Goal: Transaction & Acquisition: Book appointment/travel/reservation

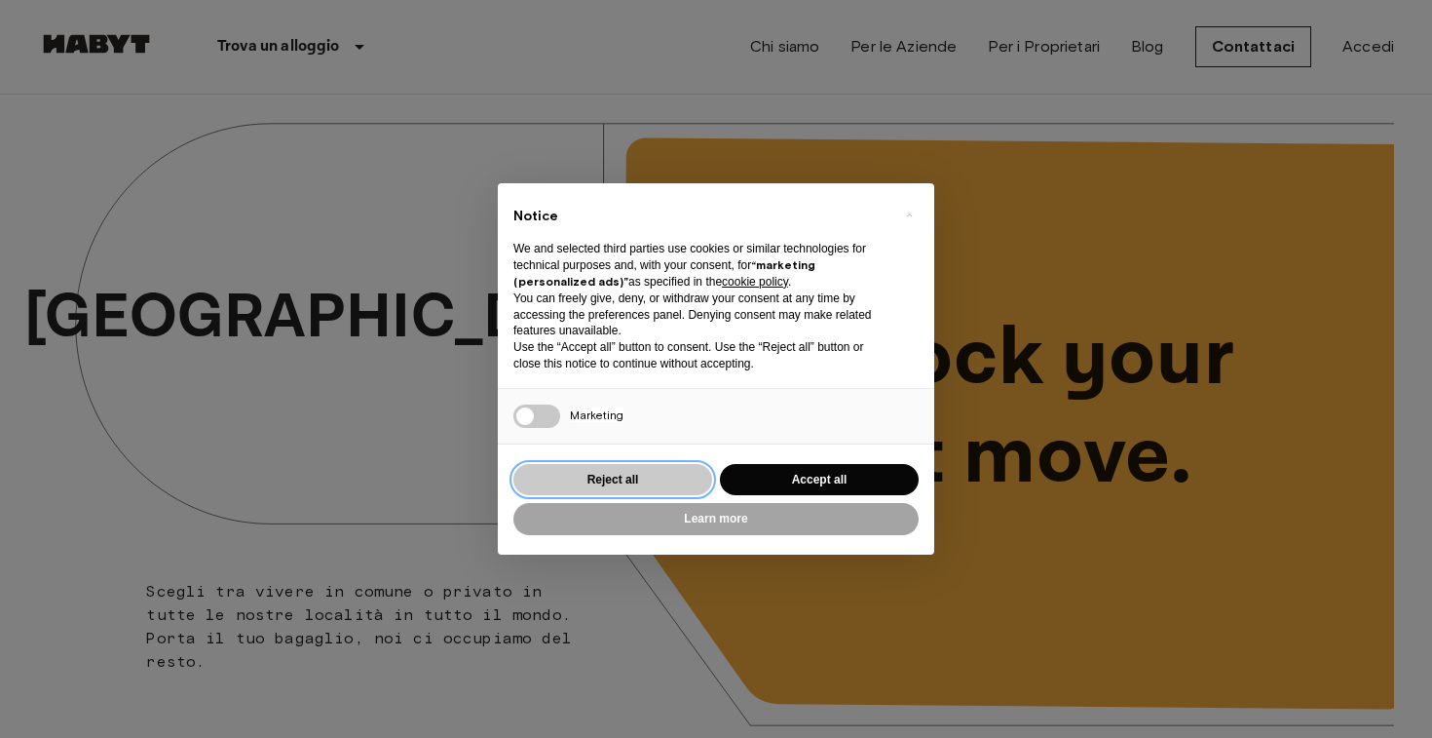
click at [641, 476] on button "Reject all" at bounding box center [613, 480] width 199 height 32
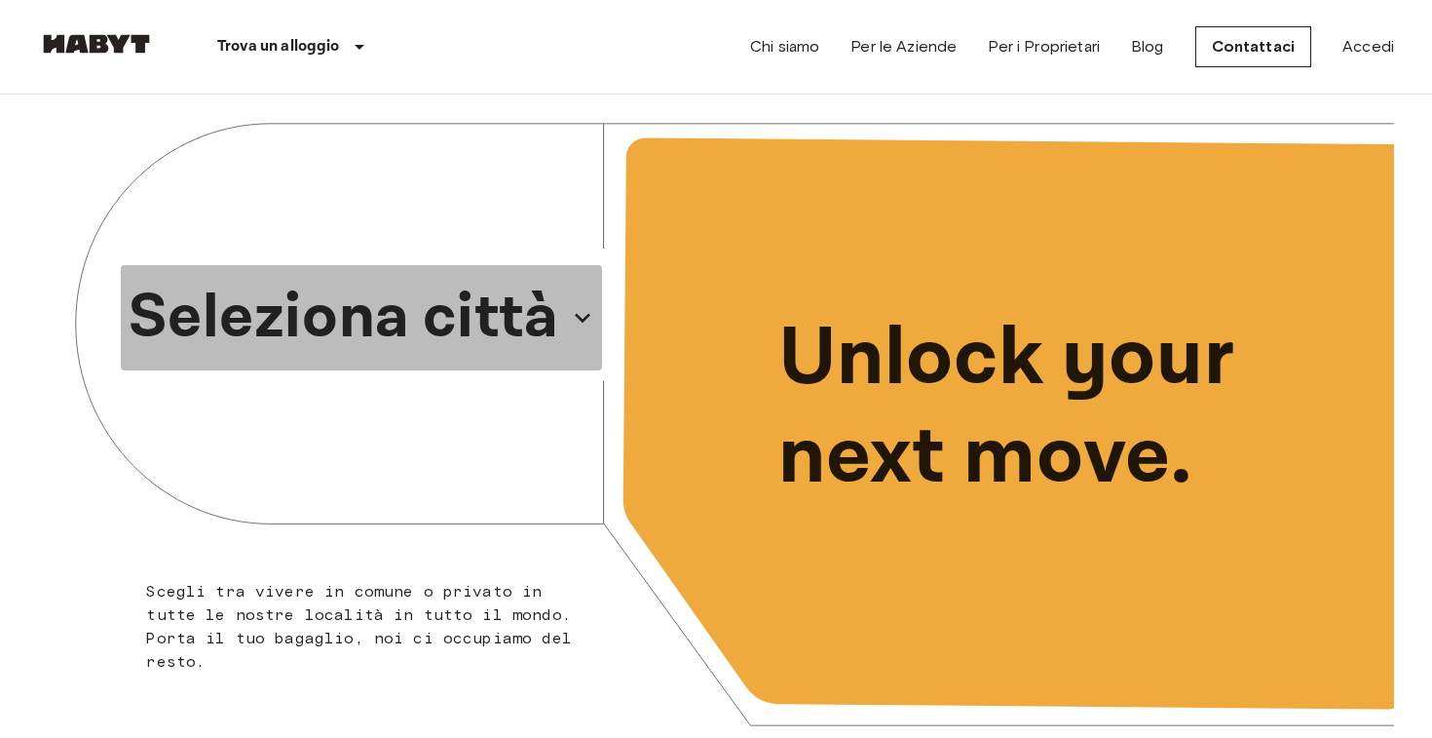
click at [385, 316] on p "Seleziona città" at bounding box center [344, 318] width 430 height 94
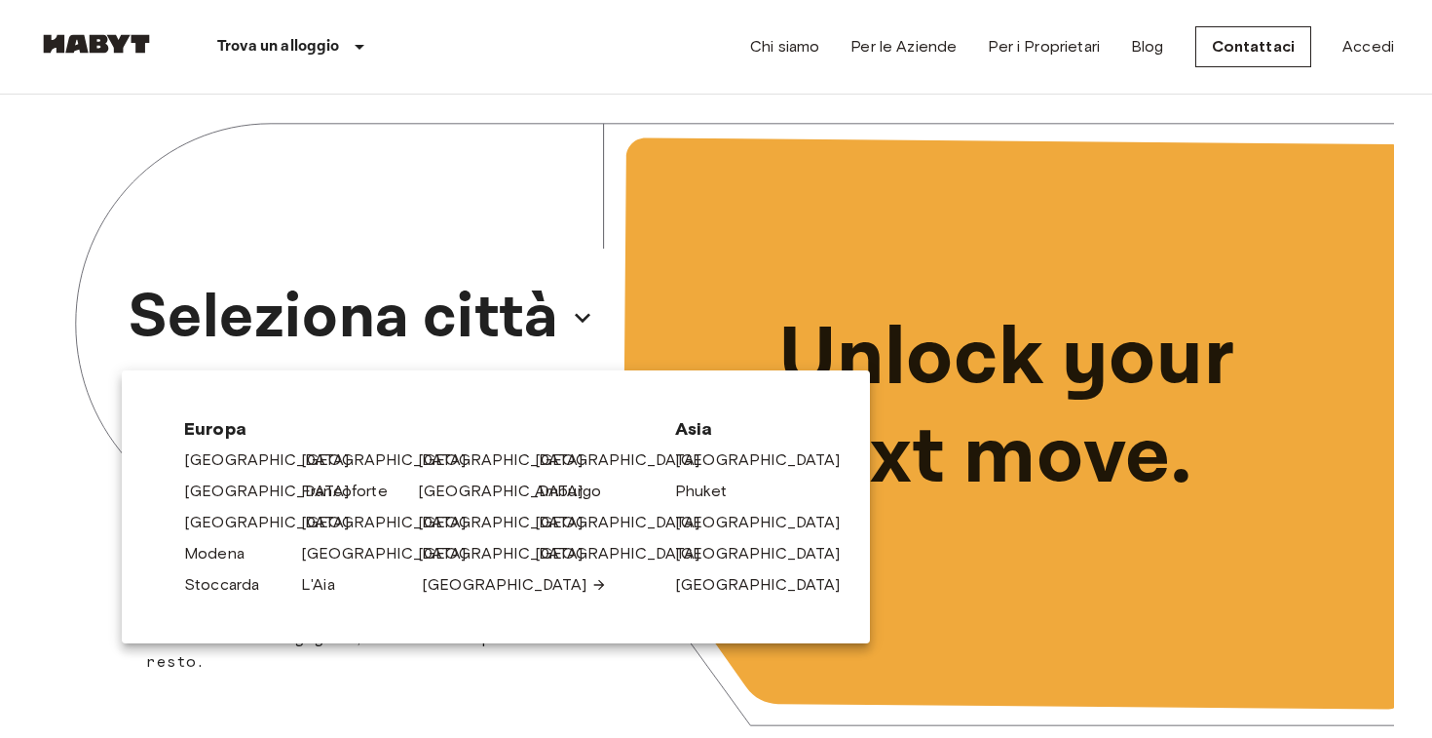
click at [441, 588] on link "[GEOGRAPHIC_DATA]" at bounding box center [514, 584] width 185 height 23
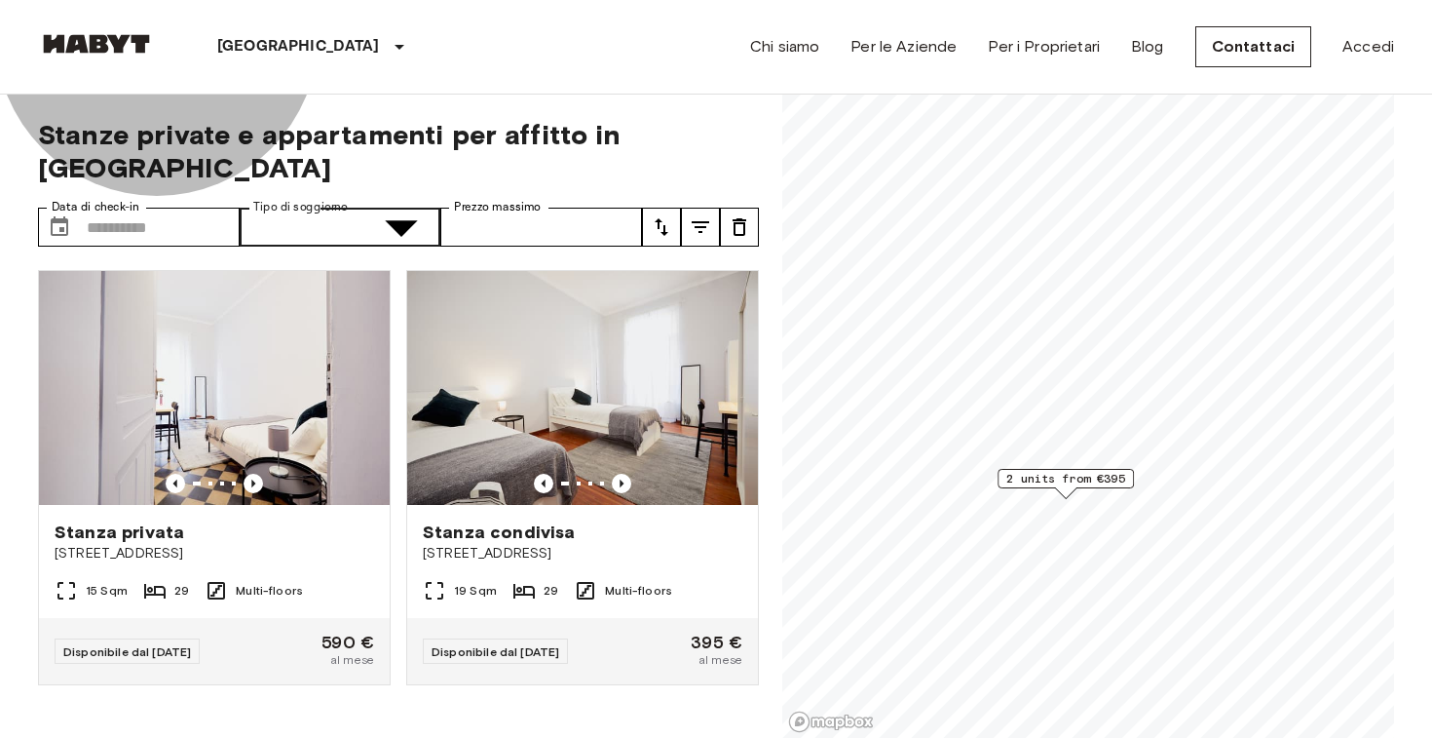
type input "**********"
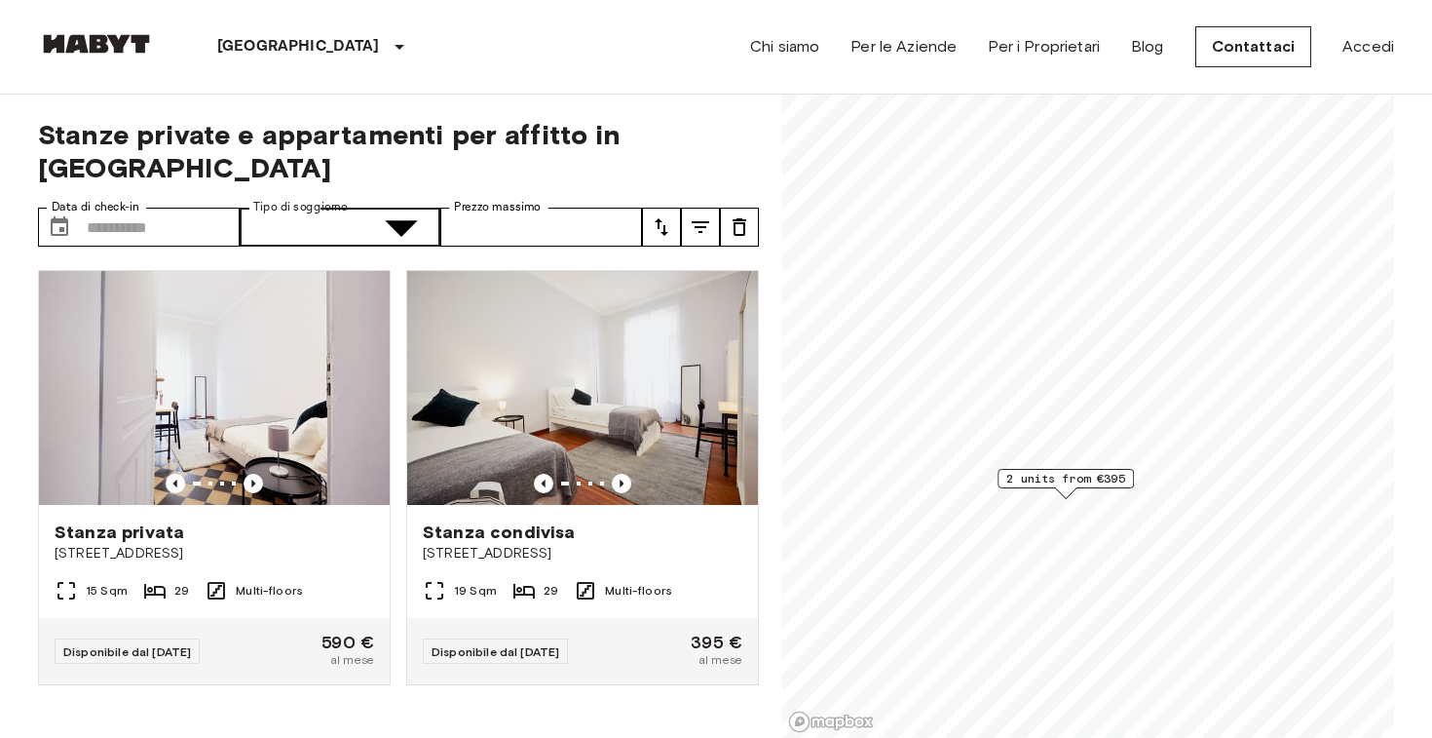
click at [404, 554] on div at bounding box center [716, 369] width 1432 height 738
click at [614, 474] on icon "Previous image" at bounding box center [621, 483] width 19 height 19
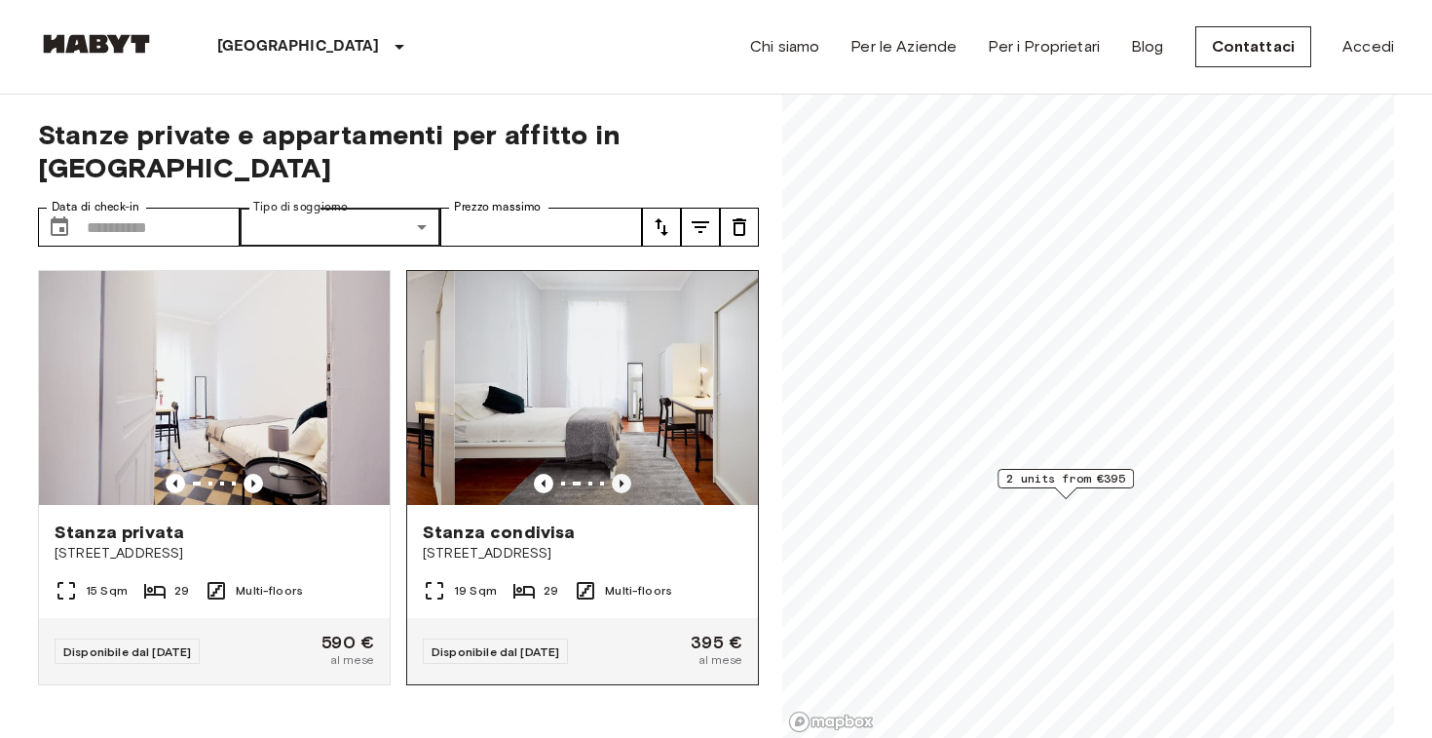
click at [614, 474] on icon "Previous image" at bounding box center [621, 483] width 19 height 19
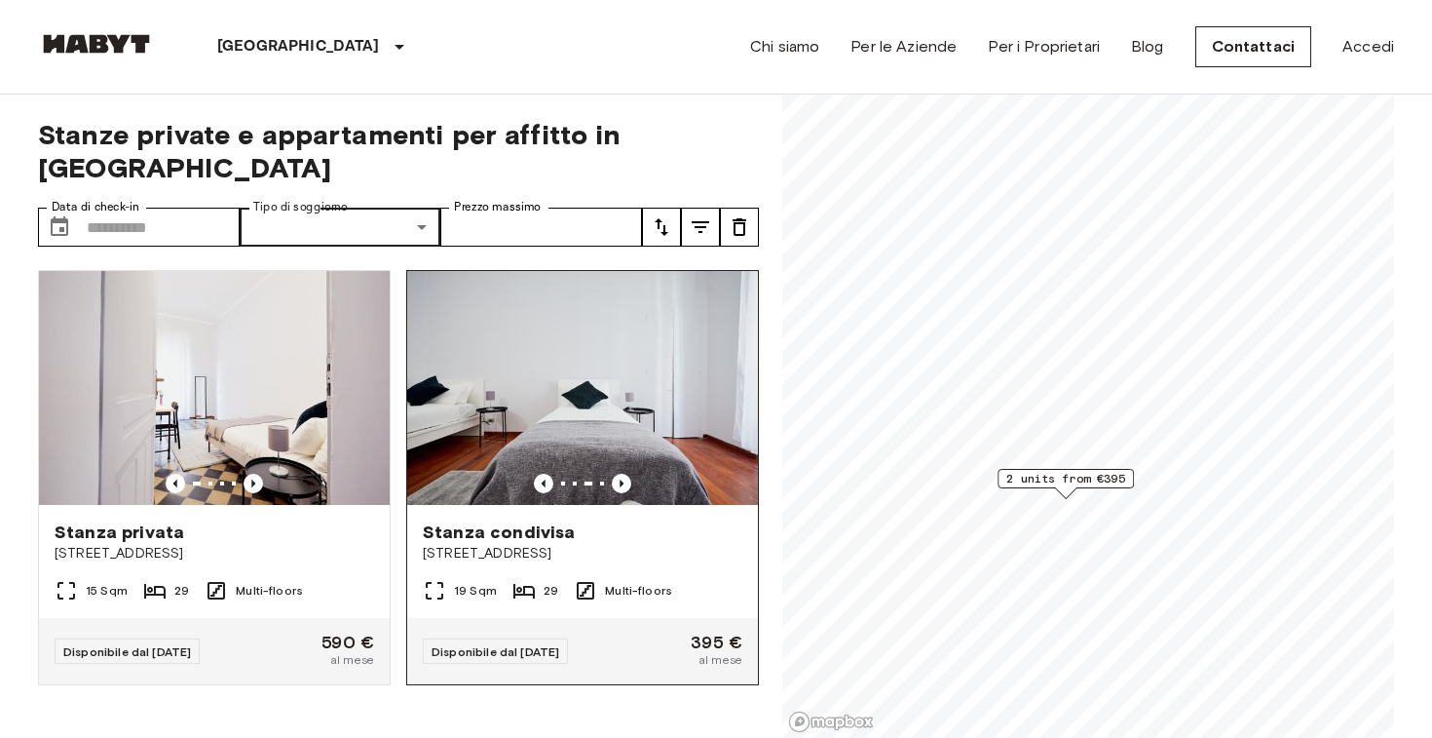
click at [623, 618] on div "Disponibile dal 01 Mar 26 395 € al mese" at bounding box center [582, 651] width 351 height 66
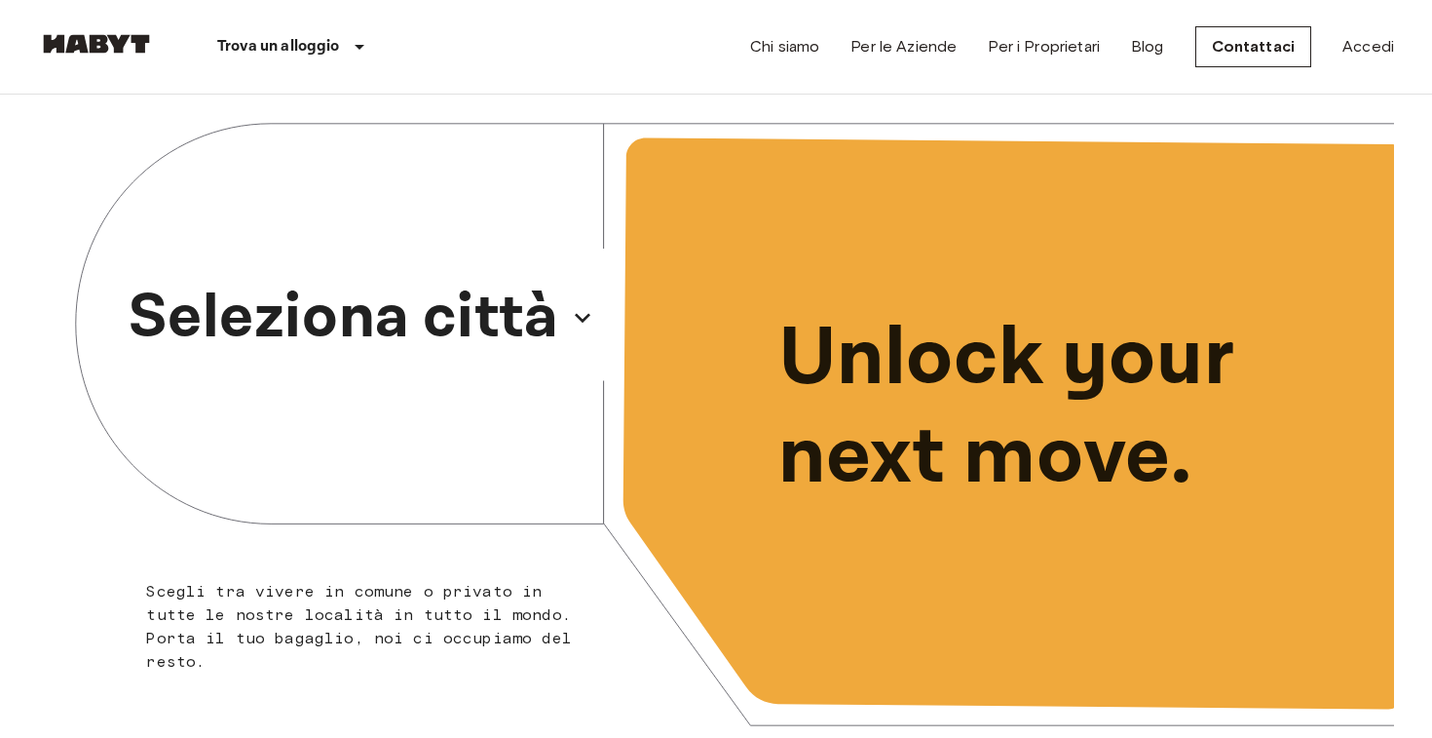
click at [399, 326] on p "Seleziona città" at bounding box center [344, 318] width 430 height 94
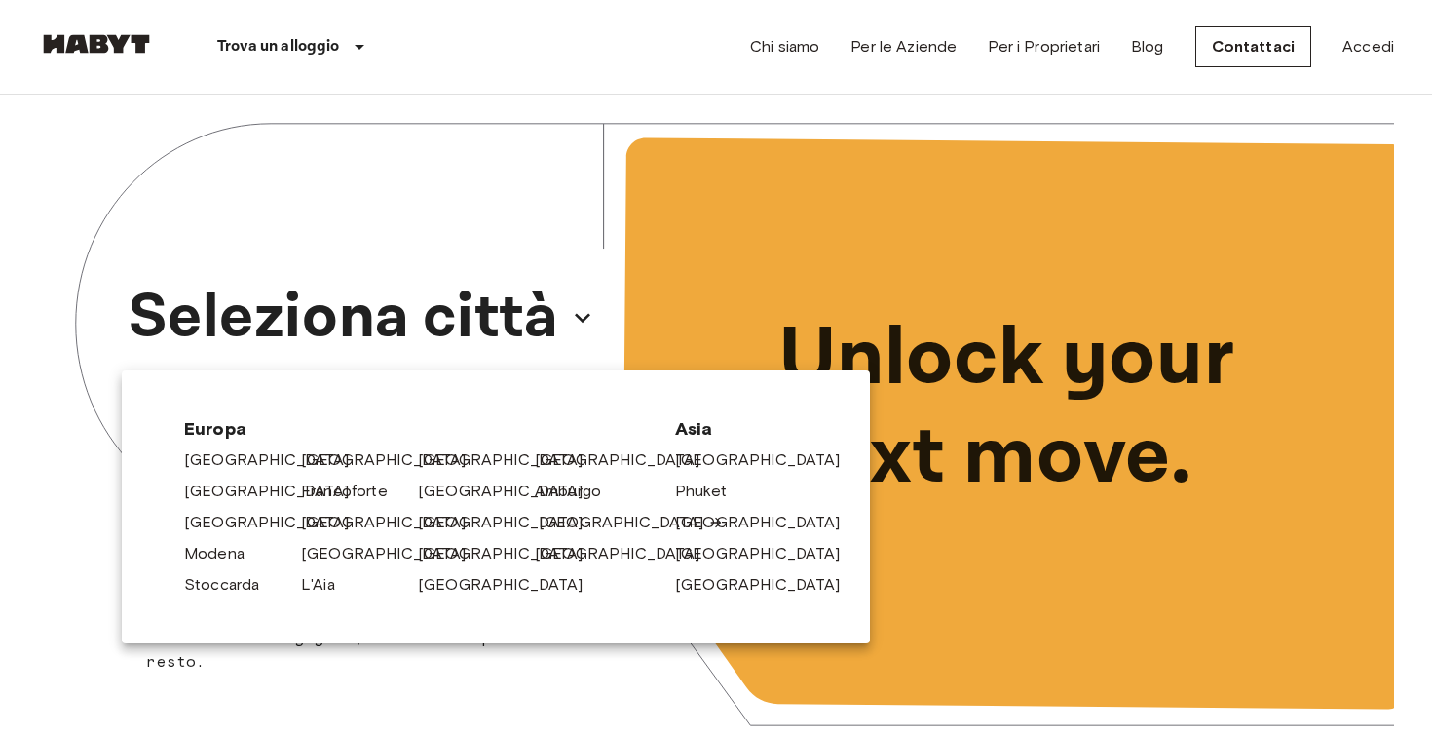
click at [565, 521] on link "[GEOGRAPHIC_DATA]" at bounding box center [631, 522] width 185 height 23
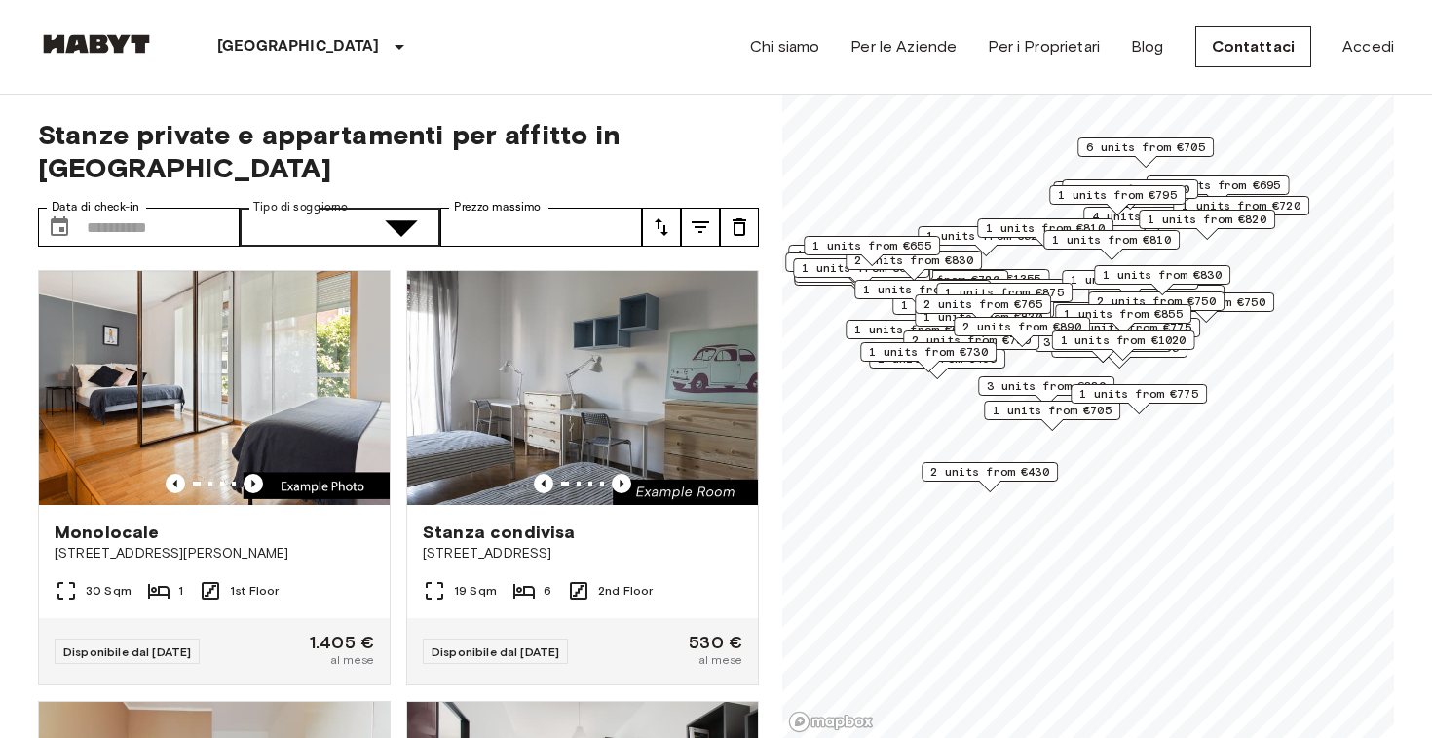
type input "**********"
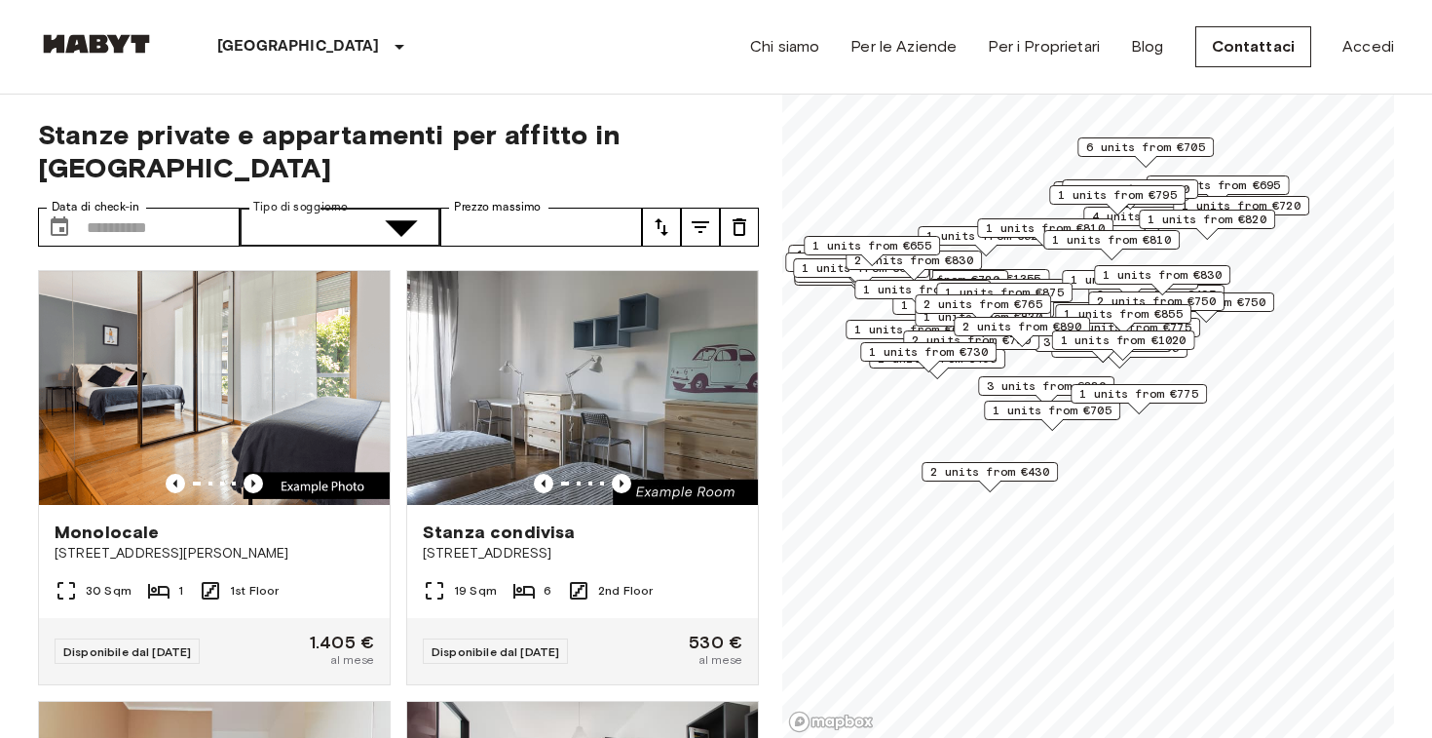
click at [269, 191] on div at bounding box center [716, 369] width 1432 height 738
type input "**********"
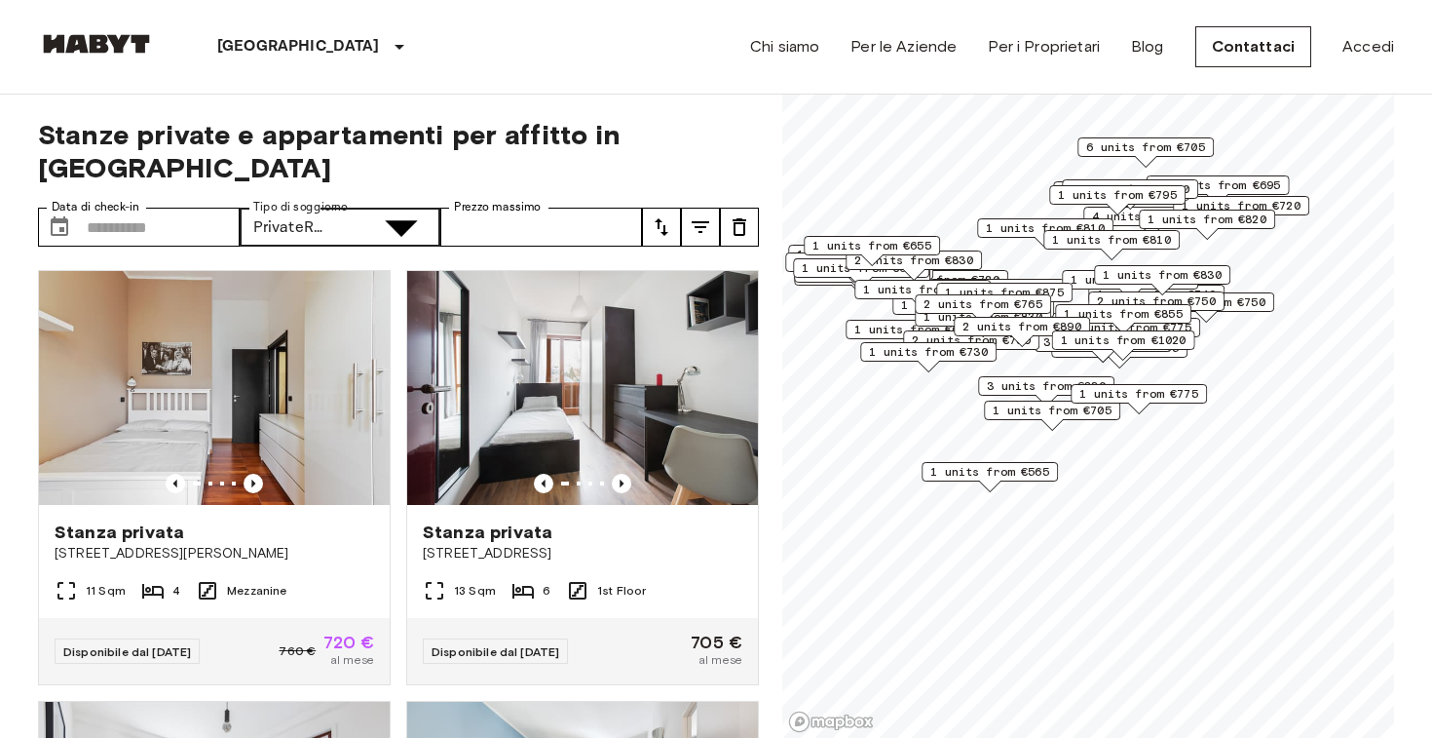
click at [397, 497] on div at bounding box center [716, 369] width 1432 height 738
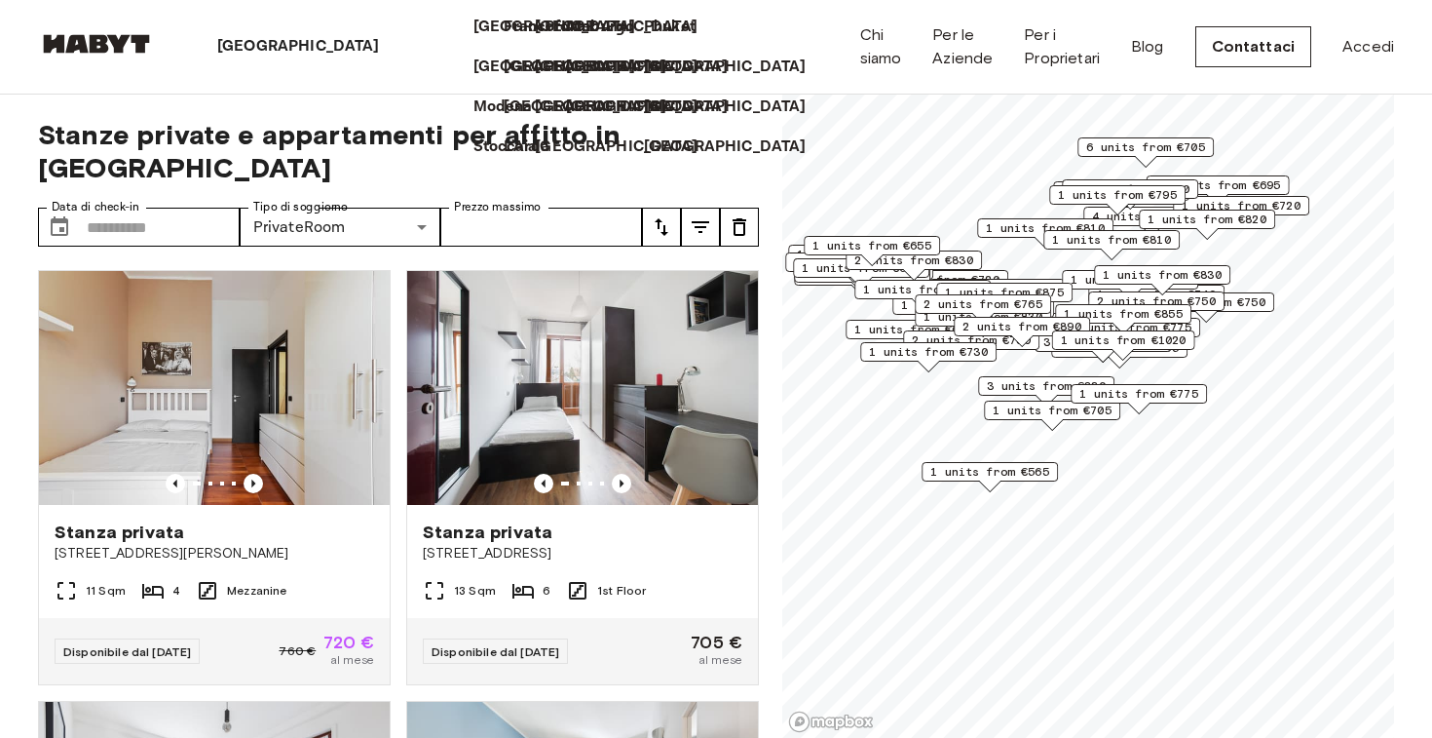
click at [251, 45] on p "[GEOGRAPHIC_DATA]" at bounding box center [298, 46] width 163 height 23
click at [539, 159] on p "[GEOGRAPHIC_DATA]" at bounding box center [620, 146] width 163 height 23
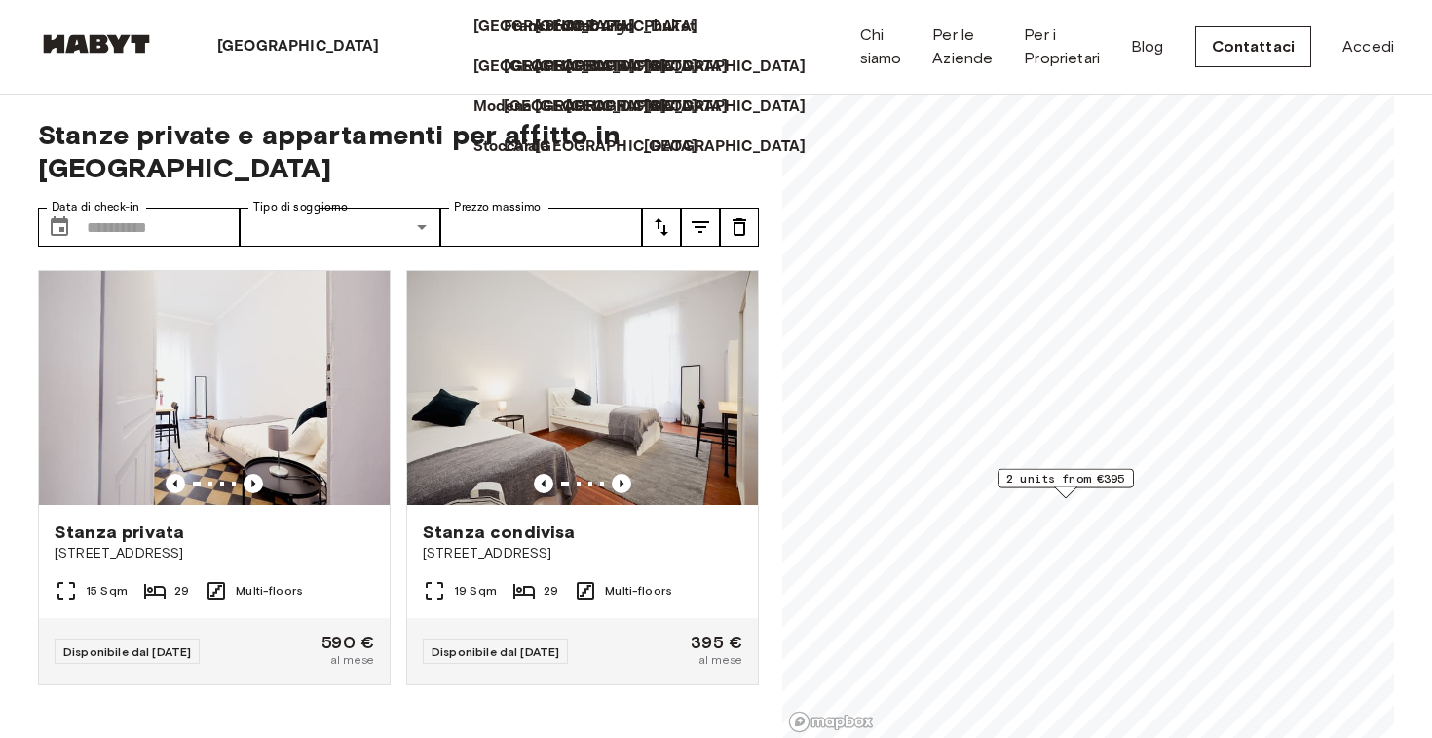
click at [401, 504] on div "Stanza condivisa Via Ormea 85 19 Sqm 29 Multi-floors Disponibile dal [DATE] 395…" at bounding box center [575, 473] width 368 height 439
click at [248, 50] on p "[GEOGRAPHIC_DATA]" at bounding box center [298, 46] width 163 height 23
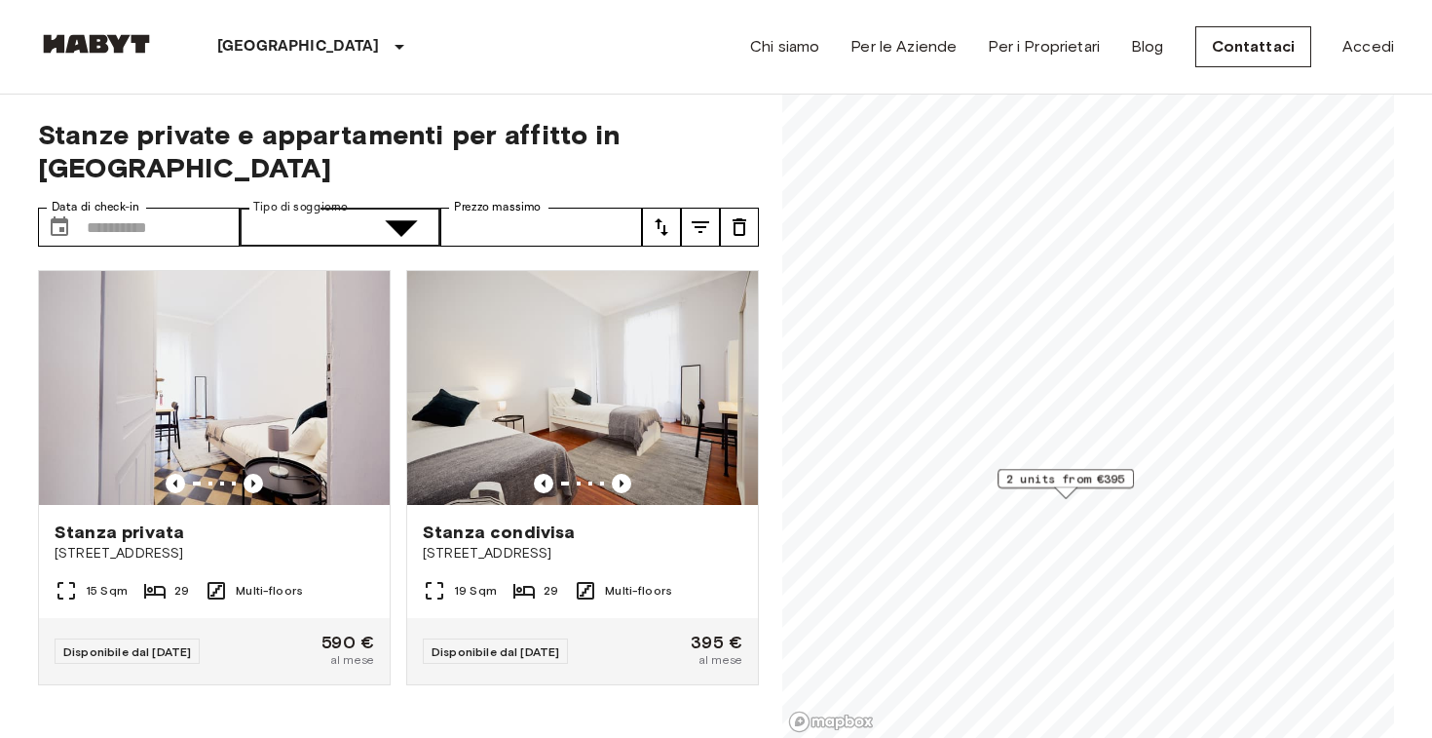
type input "**********"
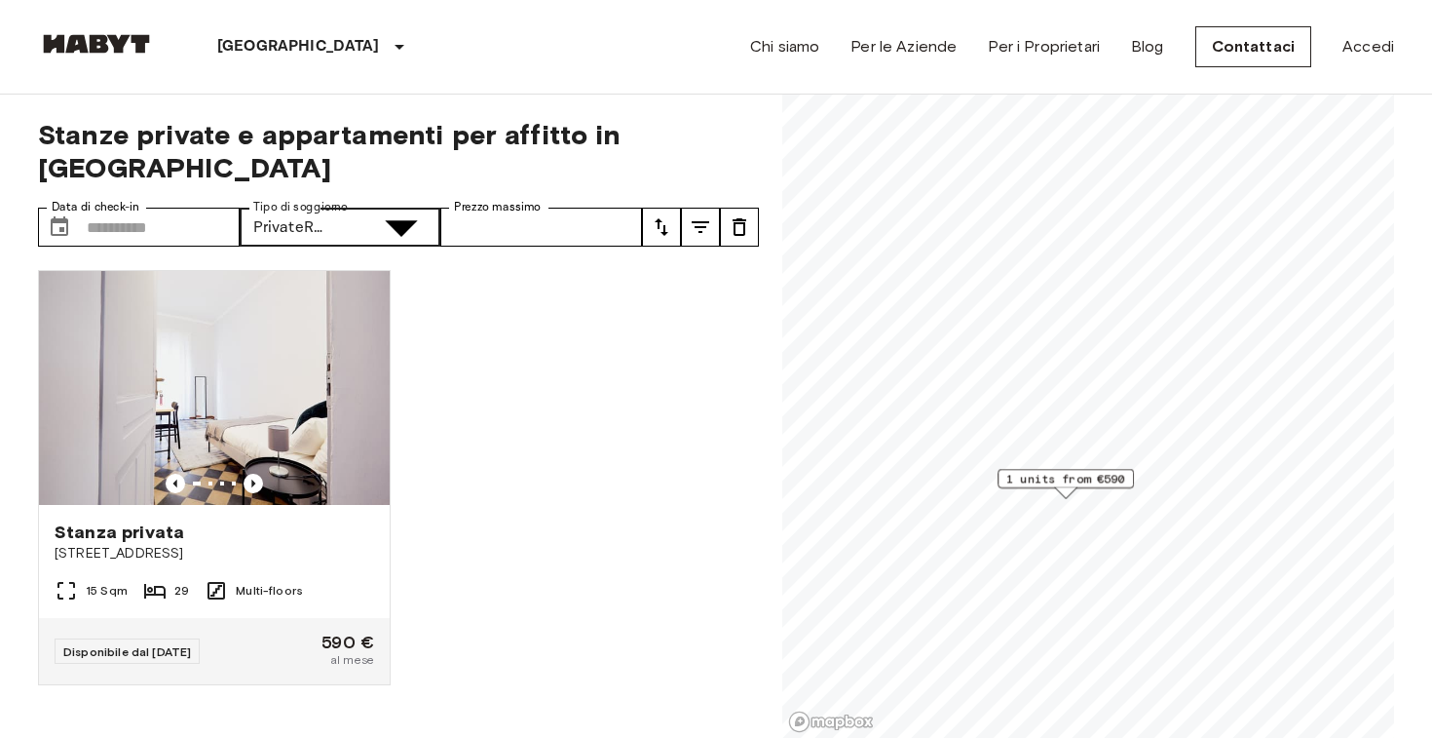
click at [488, 551] on div at bounding box center [716, 369] width 1432 height 738
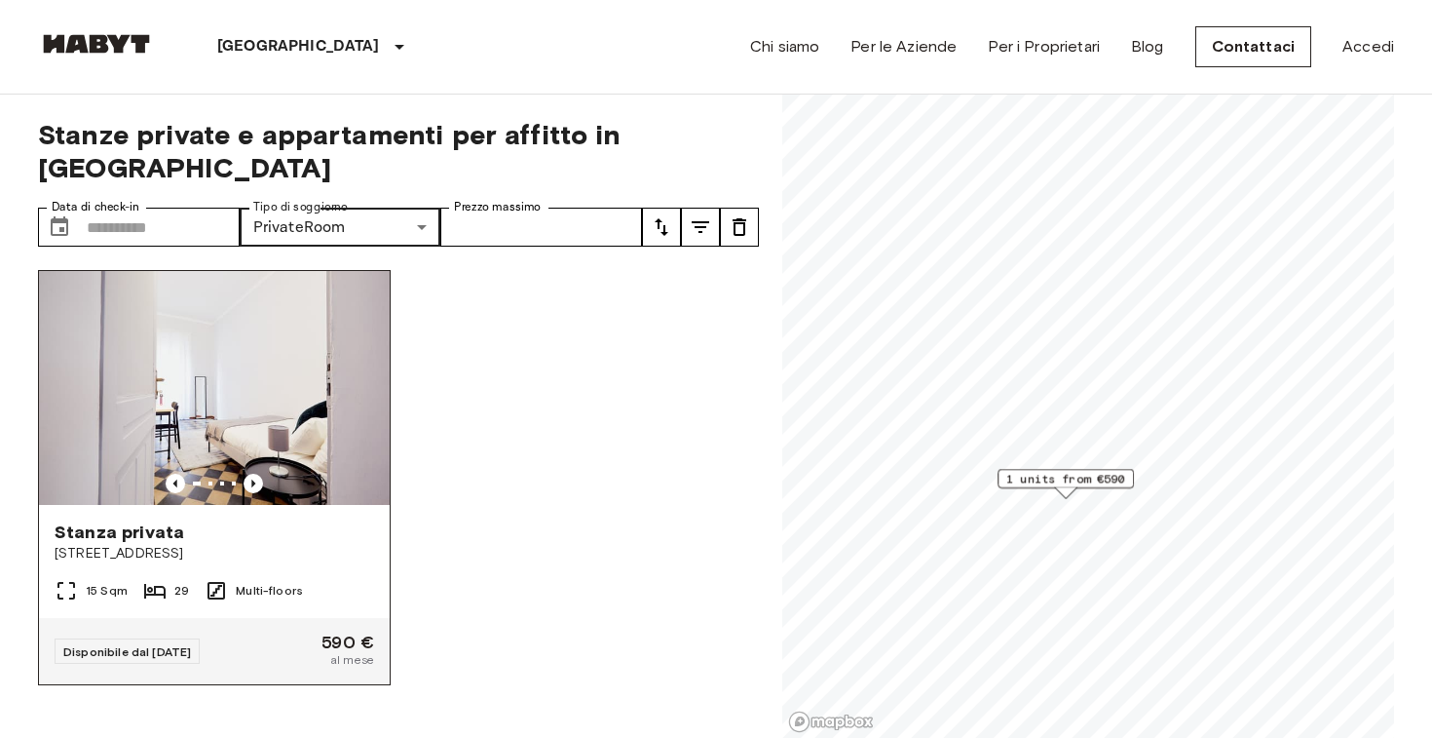
click at [197, 321] on img at bounding box center [214, 388] width 351 height 234
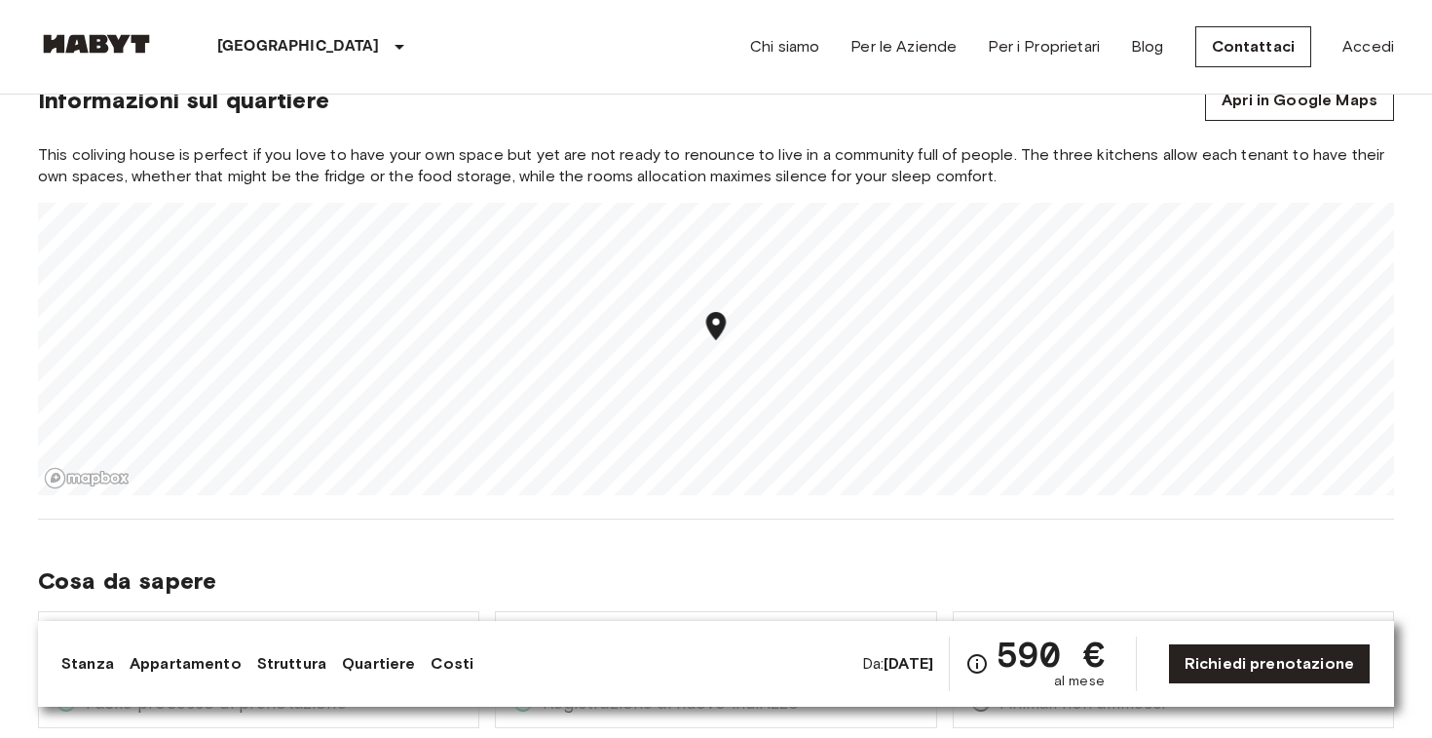
scroll to position [1812, 0]
